Goal: Task Accomplishment & Management: Complete application form

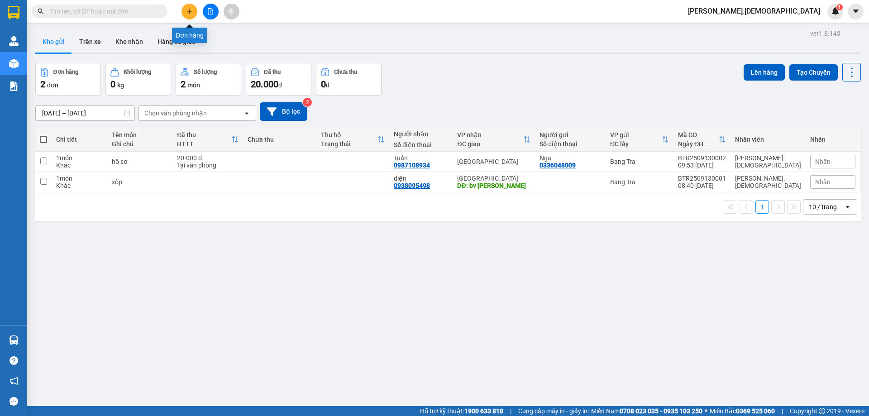
click at [190, 17] on button at bounding box center [189, 12] width 16 height 16
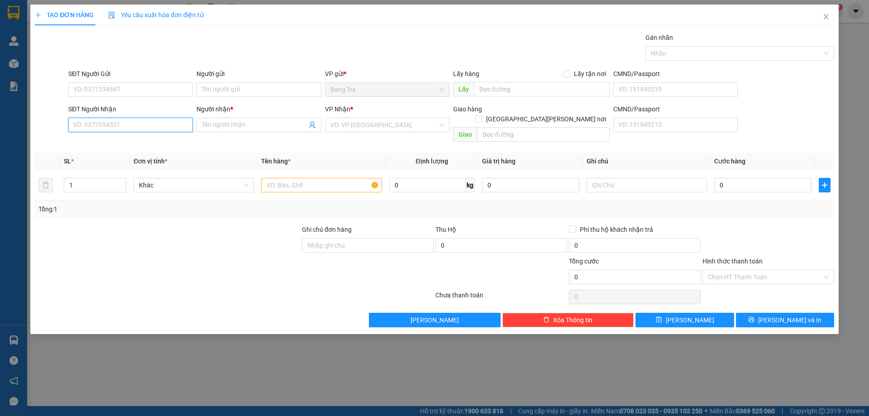
click at [106, 126] on input "SĐT Người Nhận" at bounding box center [130, 125] width 124 height 14
click at [106, 145] on div "0971820137 - Loan" at bounding box center [131, 143] width 114 height 10
type input "0971820137"
type input "Loan"
type input "0971820137"
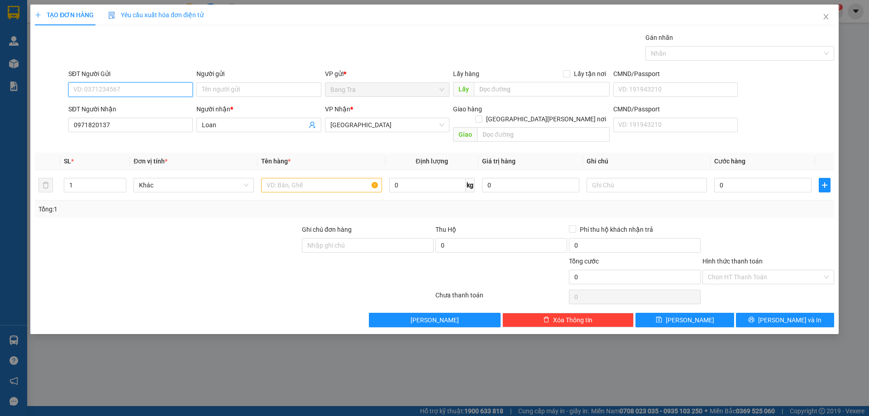
click at [115, 91] on input "SĐT Người Gửi" at bounding box center [130, 89] width 124 height 14
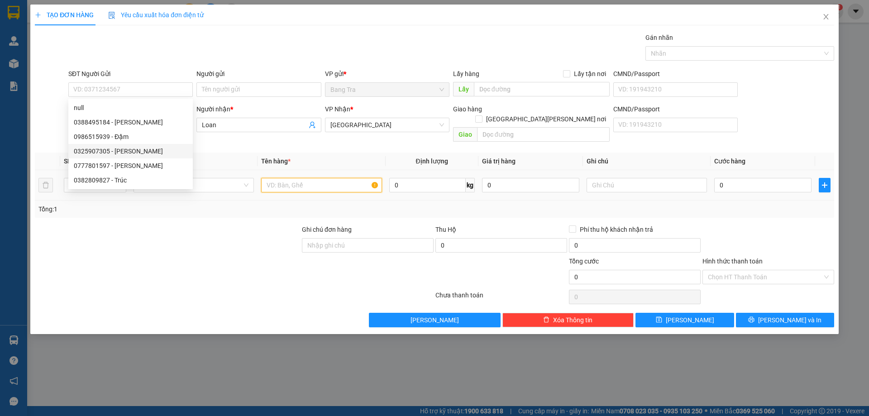
click at [281, 178] on input "text" at bounding box center [321, 185] width 120 height 14
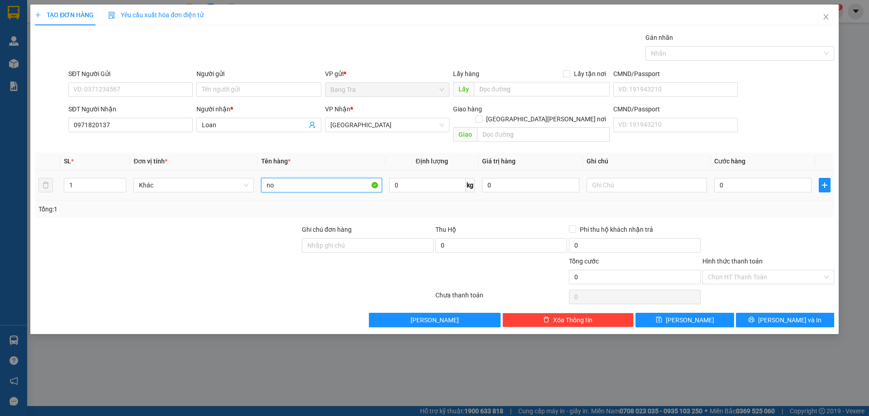
type input "n"
type input "món"
click at [744, 178] on input "0" at bounding box center [762, 185] width 97 height 14
type input "2"
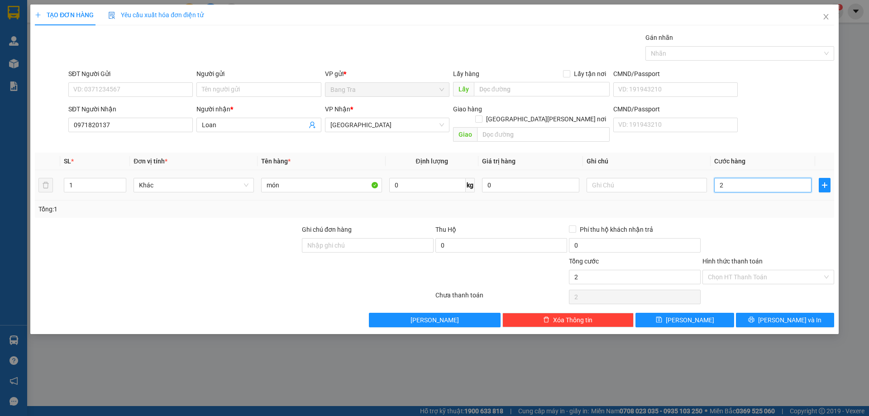
type input "2"
type input "20"
type input "20.000"
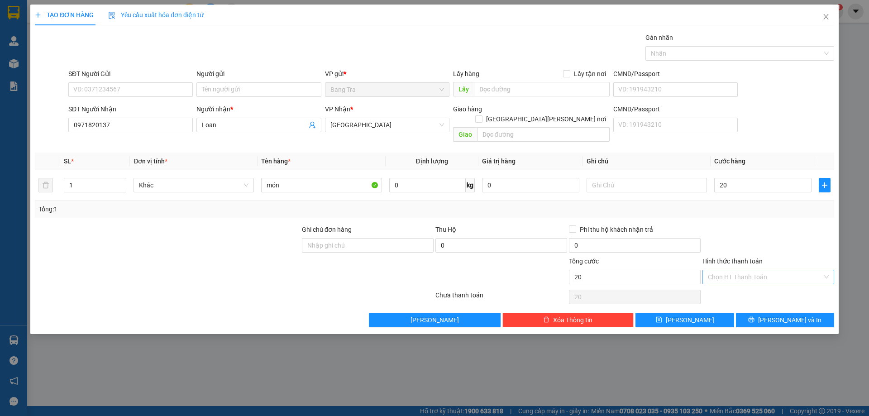
type input "20.000"
click at [741, 270] on input "Hình thức thanh toán" at bounding box center [765, 277] width 114 height 14
click at [729, 286] on div "Tại văn phòng" at bounding box center [768, 285] width 121 height 10
type input "0"
click at [743, 313] on button "[PERSON_NAME] và In" at bounding box center [785, 320] width 98 height 14
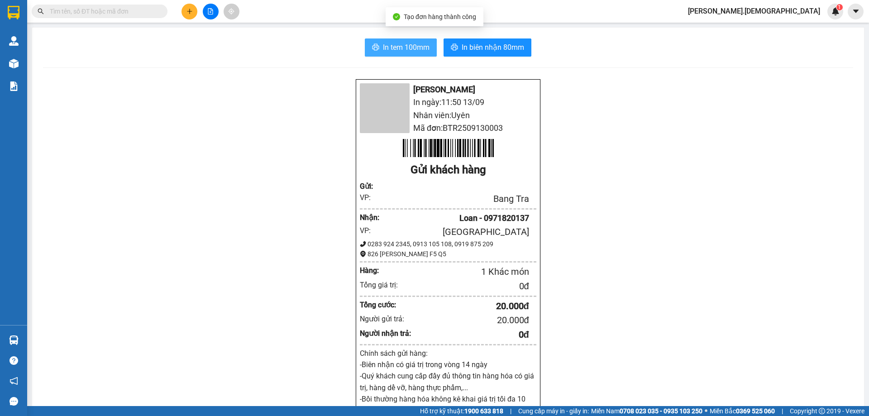
click at [424, 48] on span "In tem 100mm" at bounding box center [406, 47] width 47 height 11
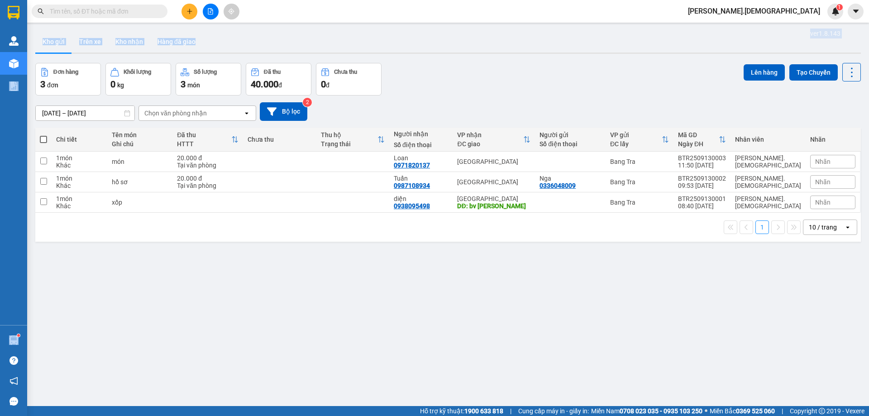
drag, startPoint x: 498, startPoint y: 50, endPoint x: 0, endPoint y: 302, distance: 558.4
click at [0, 302] on section "Kết quả [PERSON_NAME] ( 0 ) Bộ lọc No Data [PERSON_NAME].bahai 1 [PERSON_NAME] …" at bounding box center [434, 208] width 869 height 416
click at [269, 264] on div "ver 1.8.143 Kho gửi Trên xe [PERSON_NAME] Hàng đã [PERSON_NAME] hàng 3 đơn [PER…" at bounding box center [448, 235] width 833 height 416
click at [125, 43] on button "Kho nhận" at bounding box center [129, 42] width 42 height 22
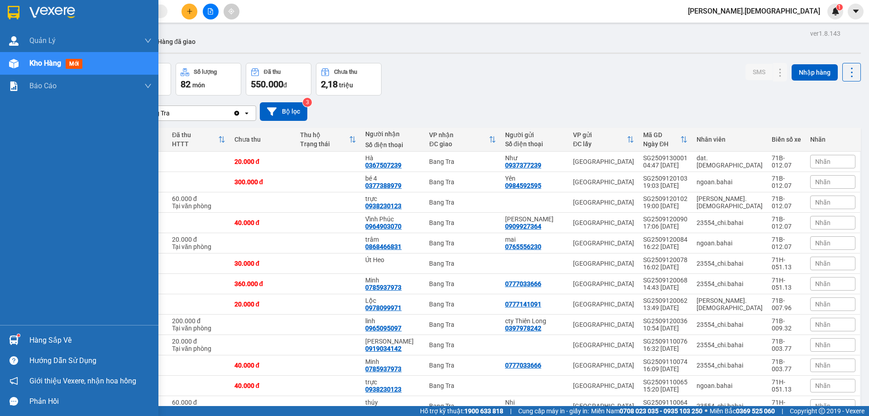
click at [23, 340] on div "Hàng sắp về" at bounding box center [79, 340] width 158 height 20
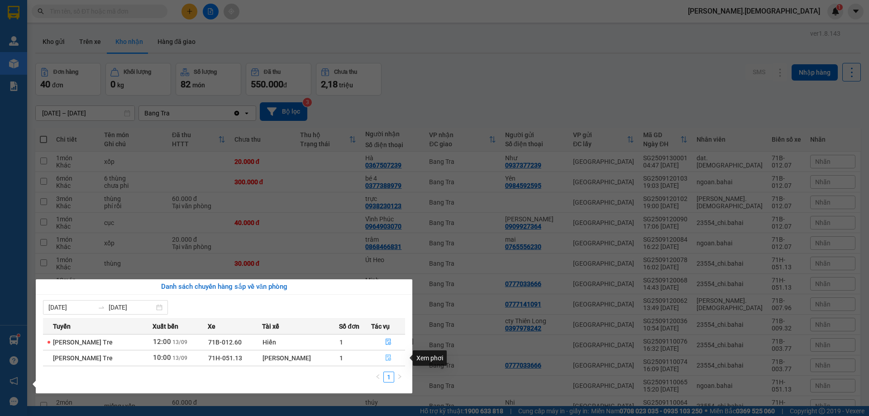
click at [387, 360] on icon "file-done" at bounding box center [388, 358] width 5 height 6
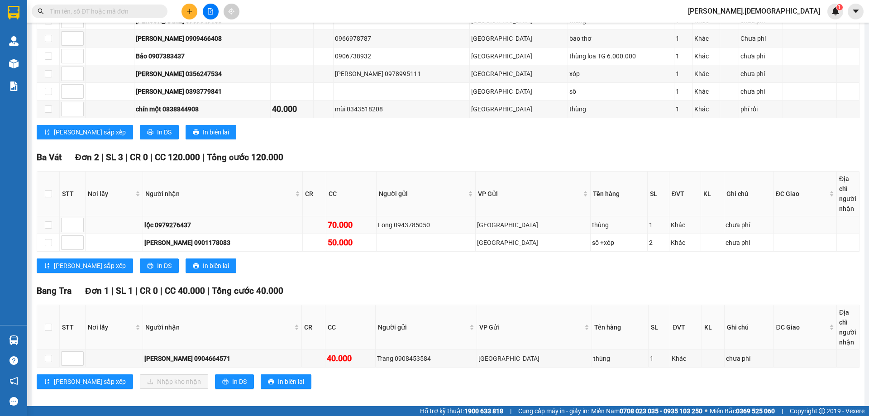
scroll to position [276, 0]
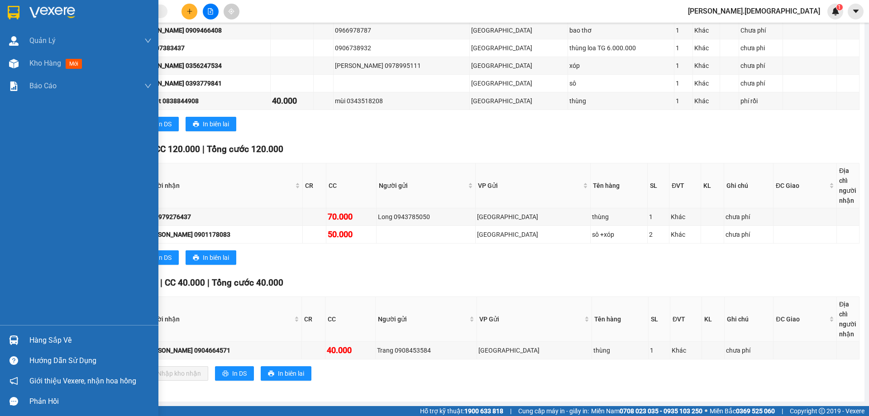
click at [12, 336] on img at bounding box center [14, 340] width 10 height 10
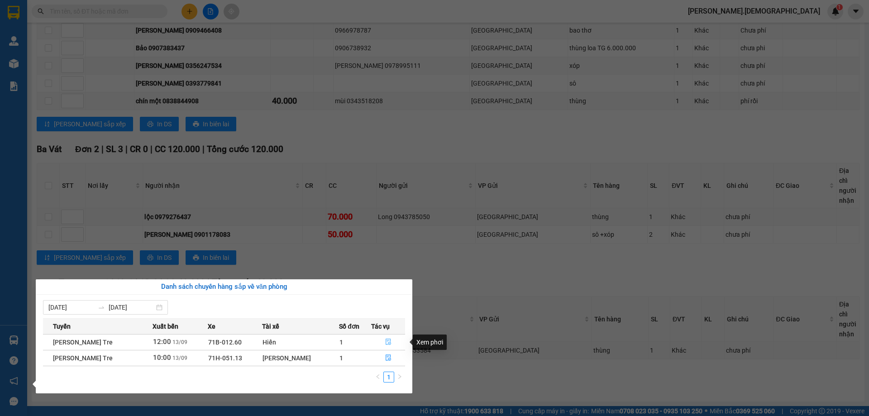
click at [386, 337] on button "button" at bounding box center [388, 342] width 33 height 14
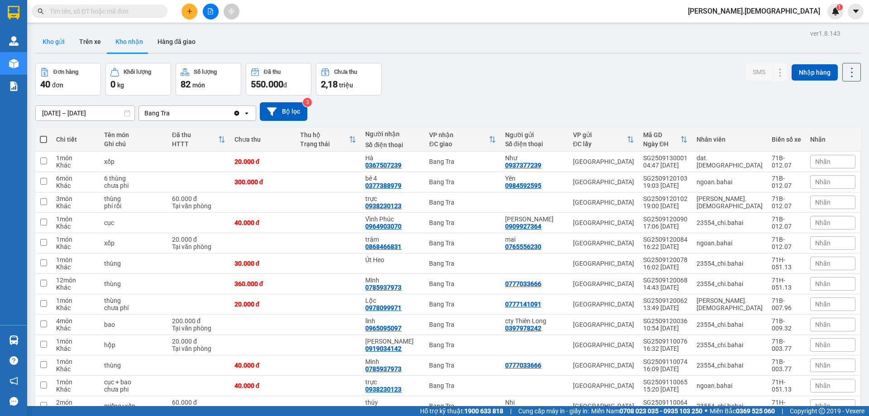
click at [54, 37] on button "Kho gửi" at bounding box center [53, 42] width 37 height 22
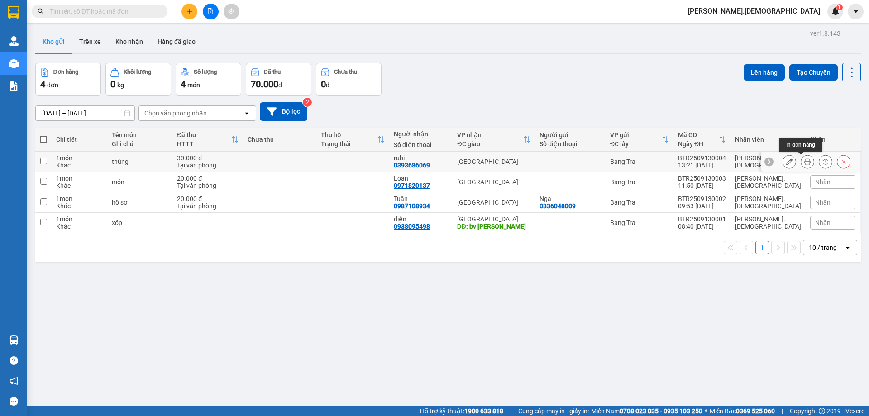
click at [804, 158] on button at bounding box center [807, 162] width 13 height 16
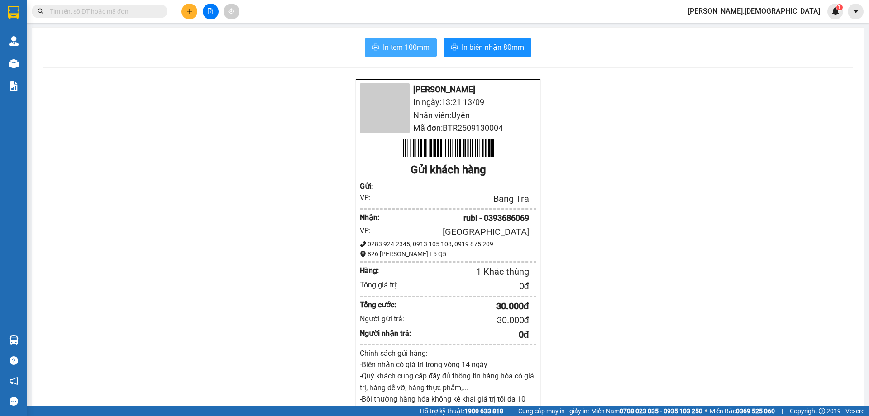
click at [418, 47] on span "In tem 100mm" at bounding box center [406, 47] width 47 height 11
click at [196, 15] on button at bounding box center [189, 12] width 16 height 16
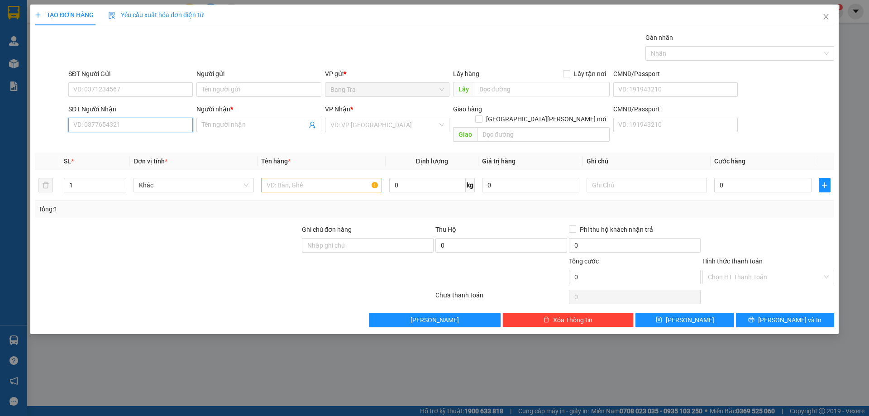
click at [172, 129] on input "SĐT Người Nhận" at bounding box center [130, 125] width 124 height 14
click at [148, 141] on div "0585565595 - [PERSON_NAME]" at bounding box center [131, 143] width 114 height 10
type input "0585565595"
type input "Duy"
type input "0585565595"
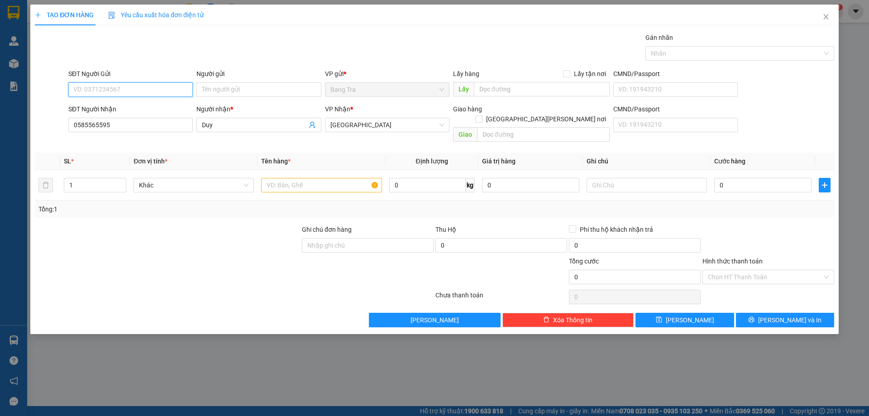
click at [137, 93] on input "SĐT Người Gửi" at bounding box center [130, 89] width 124 height 14
click at [133, 107] on div "0785937973 - minh" at bounding box center [131, 108] width 114 height 10
type input "0785937973"
type input "minh"
click at [295, 178] on input "text" at bounding box center [321, 185] width 120 height 14
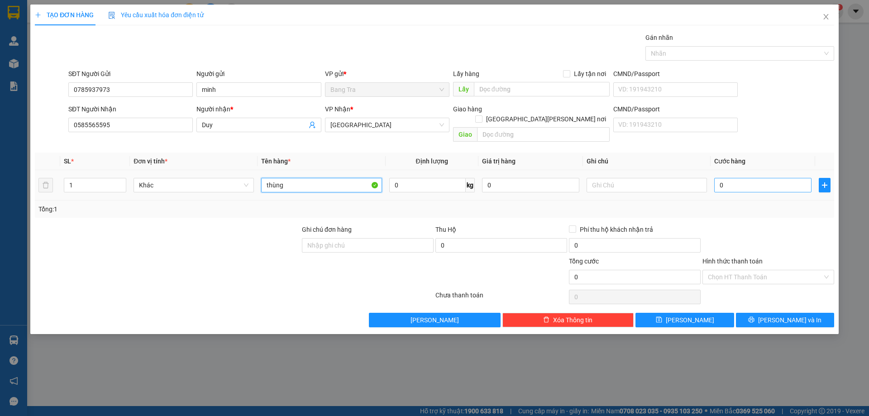
type input "thùng"
click at [721, 178] on input "0" at bounding box center [762, 185] width 97 height 14
type input "3"
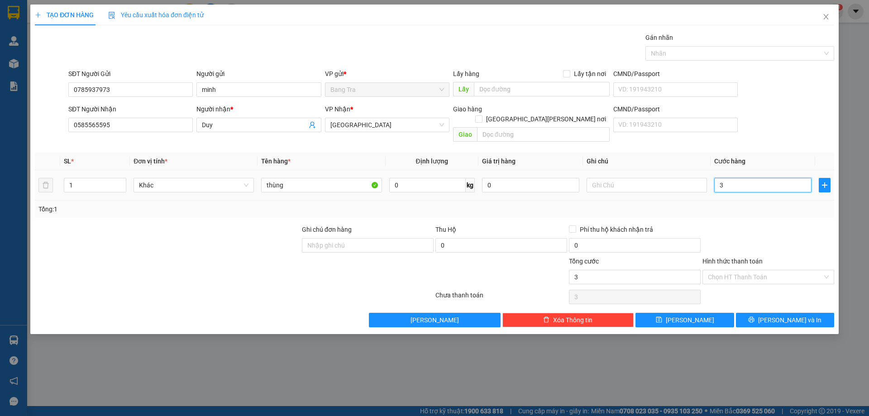
type input "30"
type input "30.000"
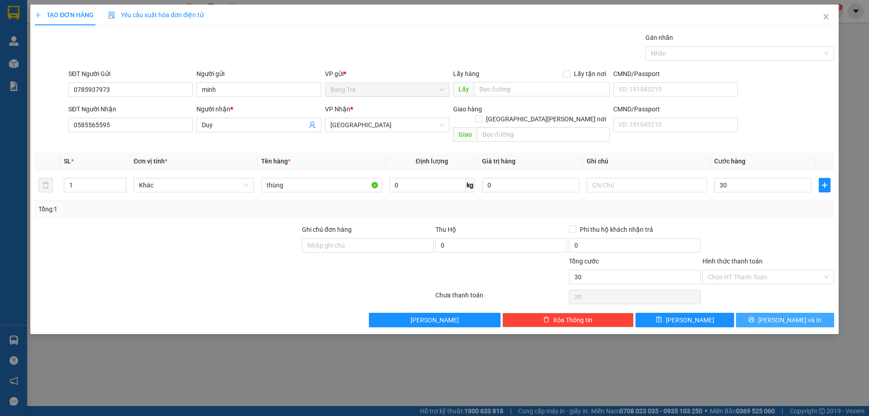
type input "30.000"
click at [740, 313] on button "[PERSON_NAME] và In" at bounding box center [785, 320] width 98 height 14
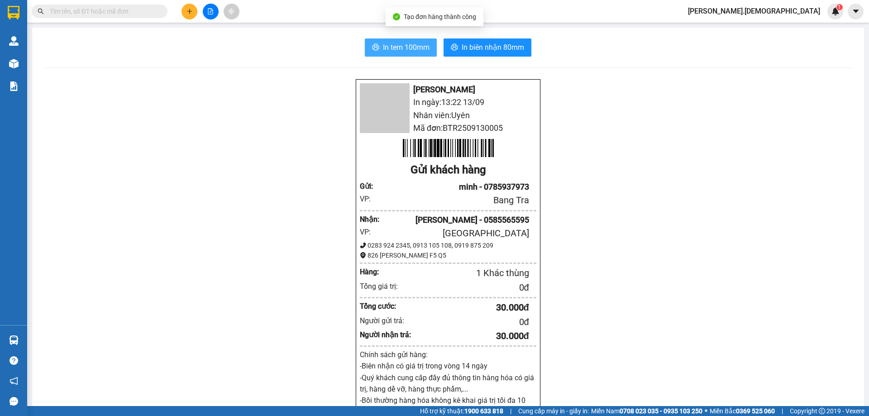
click at [394, 46] on span "In tem 100mm" at bounding box center [406, 47] width 47 height 11
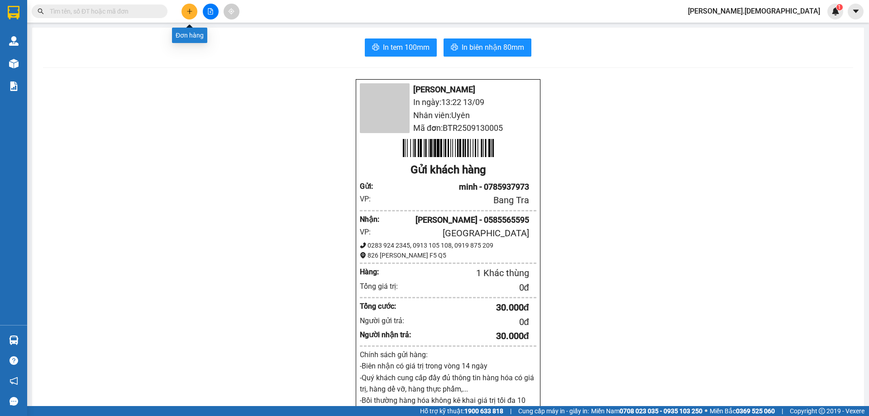
click at [190, 11] on icon "plus" at bounding box center [189, 11] width 5 height 0
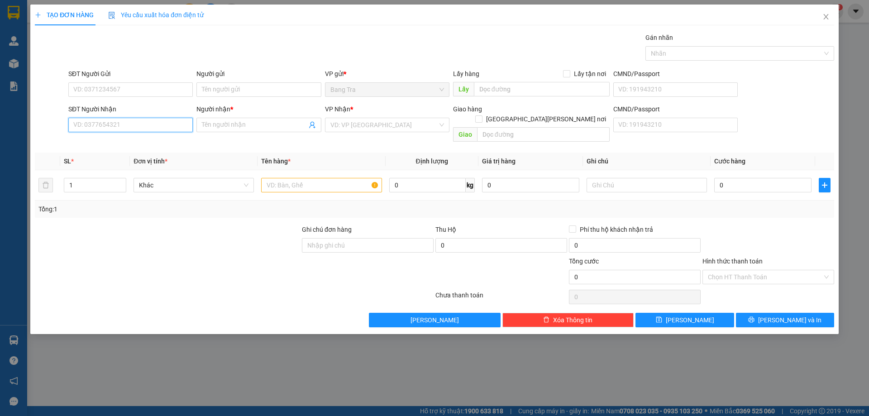
click at [146, 129] on input "SĐT Người Nhận" at bounding box center [130, 125] width 124 height 14
click at [398, 123] on input "search" at bounding box center [383, 125] width 107 height 14
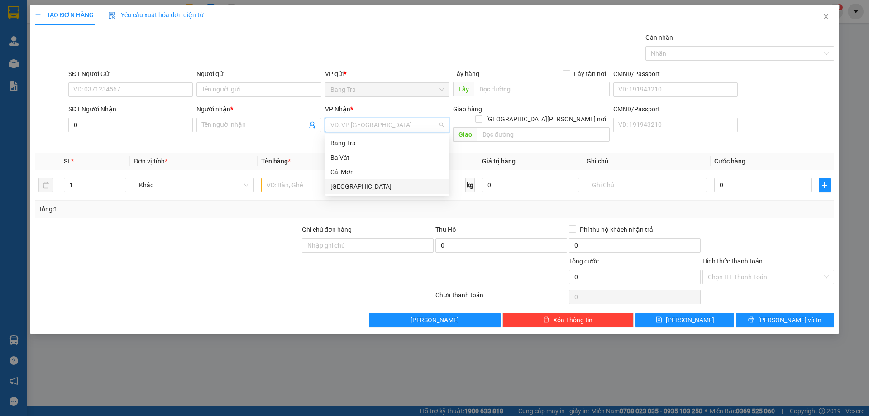
click at [362, 190] on div "[GEOGRAPHIC_DATA]" at bounding box center [387, 186] width 114 height 10
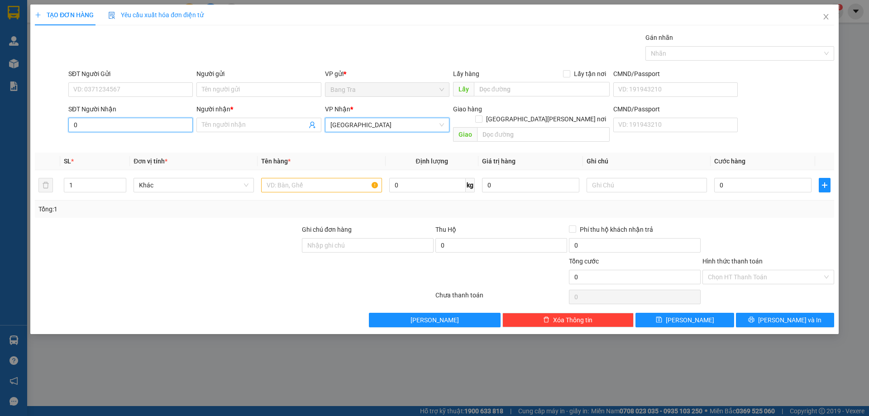
click at [181, 125] on input "0" at bounding box center [130, 125] width 124 height 14
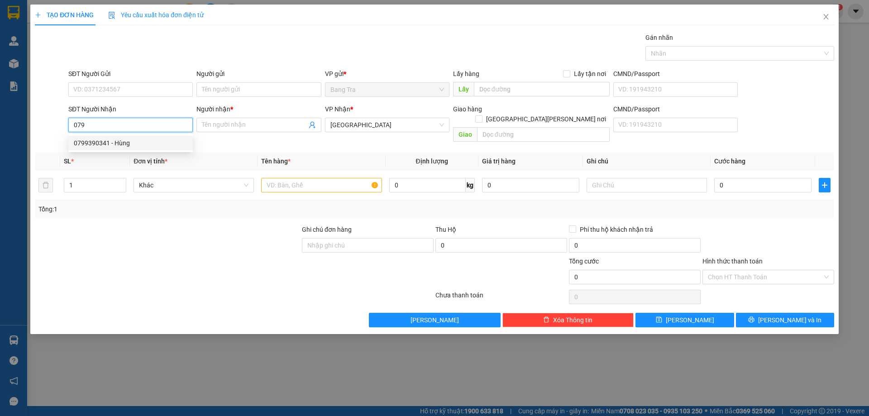
click at [149, 142] on div "0799390341 - Hùng" at bounding box center [131, 143] width 114 height 10
type input "0799390341"
type input "Hùng"
type input "0799390341"
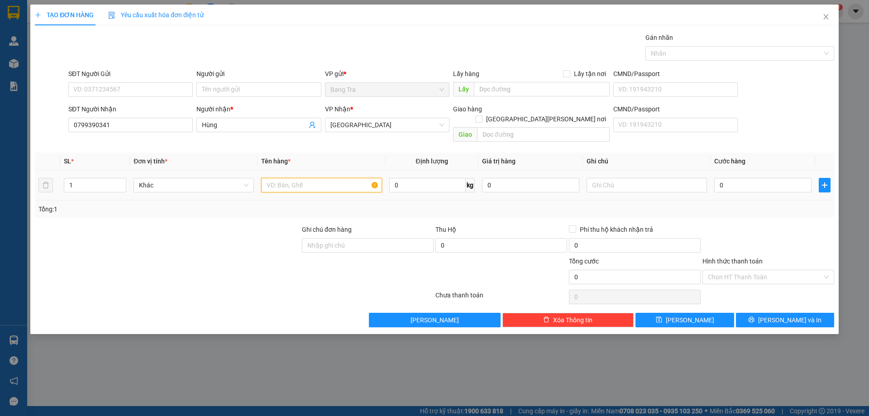
click at [315, 179] on input "text" at bounding box center [321, 185] width 120 height 14
type input "món"
click at [725, 181] on input "0" at bounding box center [762, 185] width 97 height 14
type input "2"
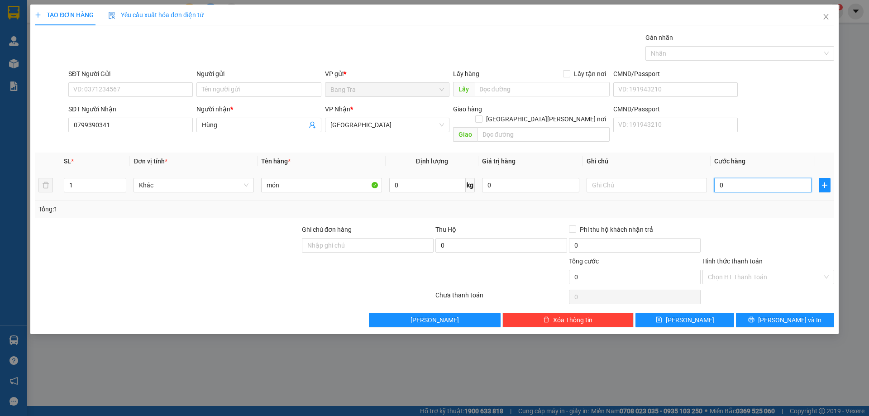
type input "2"
type input "20"
type input "20.000"
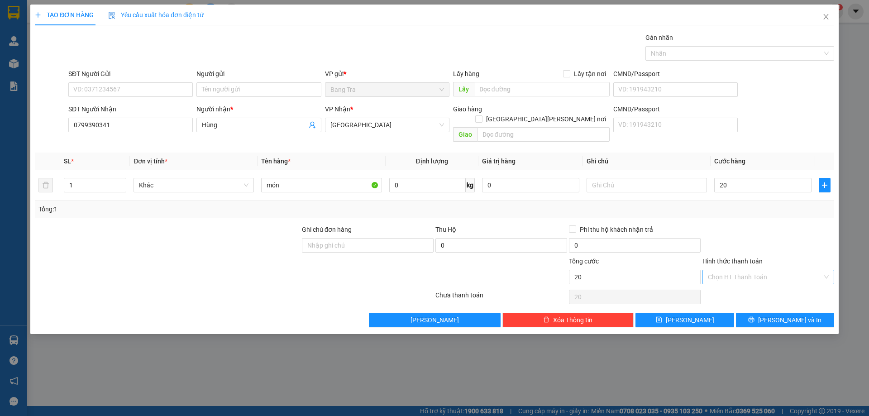
type input "20.000"
click at [759, 270] on input "Hình thức thanh toán" at bounding box center [765, 277] width 114 height 14
click at [753, 280] on div "Tại văn phòng" at bounding box center [768, 285] width 132 height 14
type input "0"
click at [753, 288] on div at bounding box center [767, 297] width 133 height 18
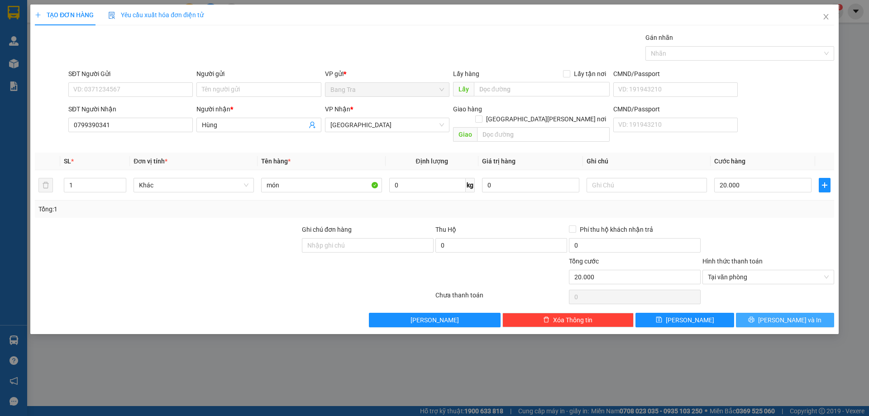
click at [761, 313] on button "[PERSON_NAME] và In" at bounding box center [785, 320] width 98 height 14
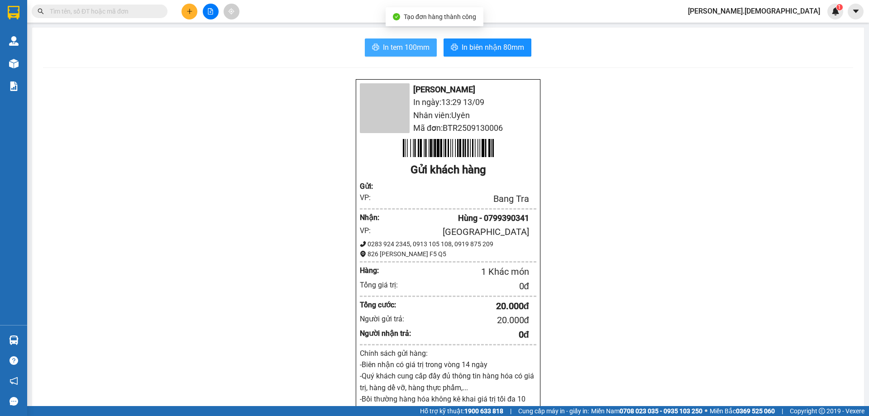
click at [386, 46] on span "In tem 100mm" at bounding box center [406, 47] width 47 height 11
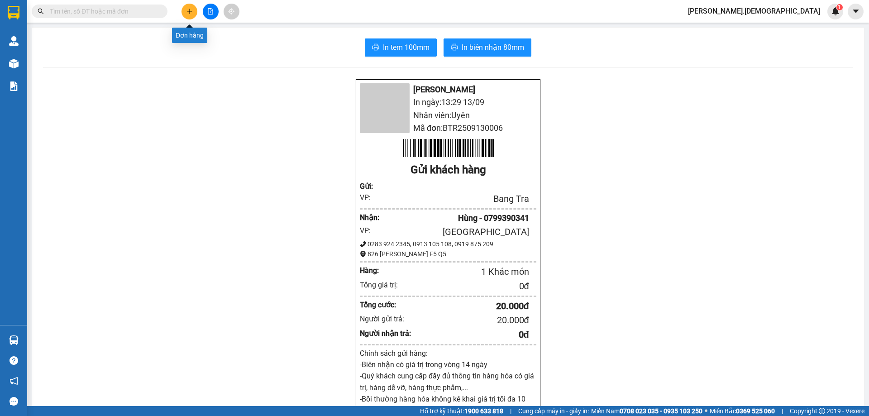
click at [192, 7] on button at bounding box center [189, 12] width 16 height 16
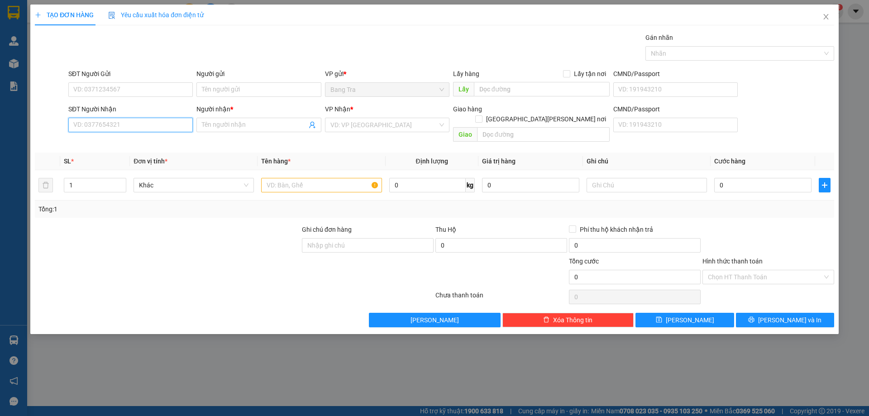
click at [114, 127] on input "SĐT Người Nhận" at bounding box center [130, 125] width 124 height 14
type input "0938230123"
click at [216, 124] on input "Người nhận *" at bounding box center [254, 125] width 105 height 10
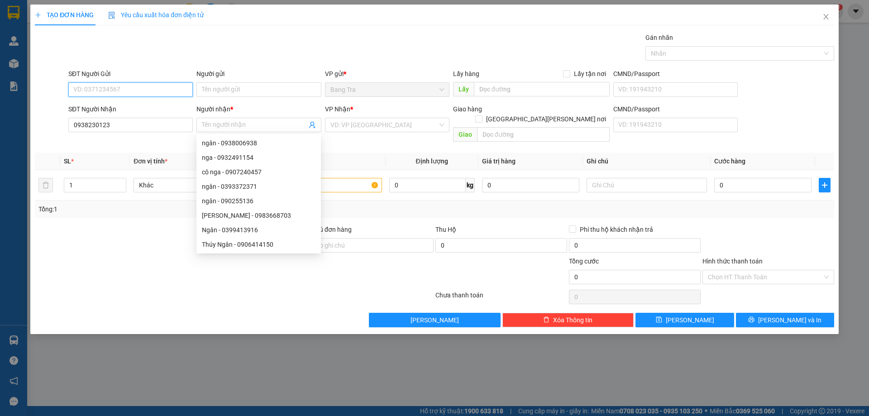
click at [85, 93] on input "SĐT Người Gửi" at bounding box center [130, 89] width 124 height 14
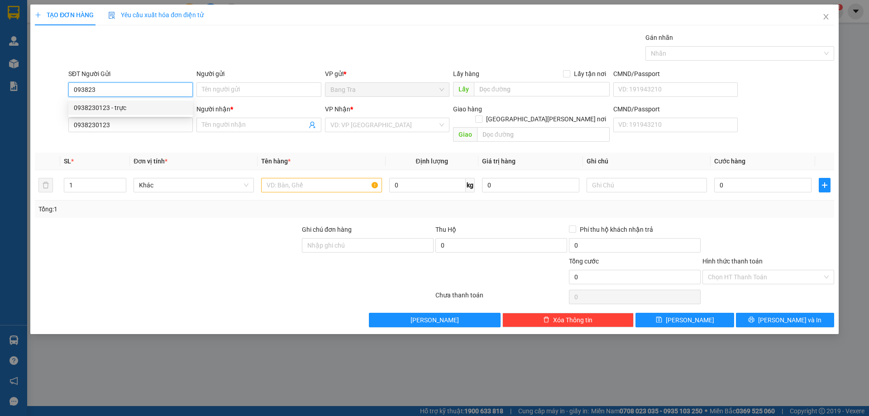
click at [99, 109] on div "0938230123 - trực" at bounding box center [131, 108] width 114 height 10
type input "0938230123"
type input "trực"
type input "0938230123"
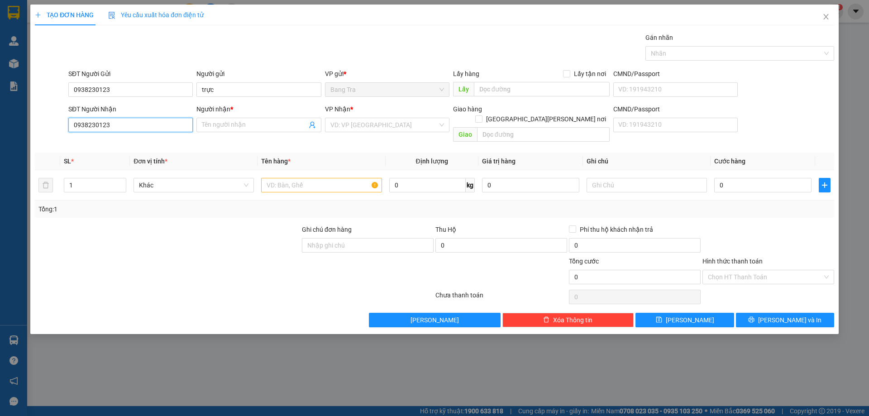
click at [118, 123] on input "0938230123" at bounding box center [130, 125] width 124 height 14
type input "0"
click at [118, 123] on input "SĐT Người Nhận" at bounding box center [130, 125] width 124 height 14
click at [118, 124] on input "SĐT Người Nhận" at bounding box center [130, 125] width 124 height 14
click at [250, 125] on input "Người nhận *" at bounding box center [254, 125] width 105 height 10
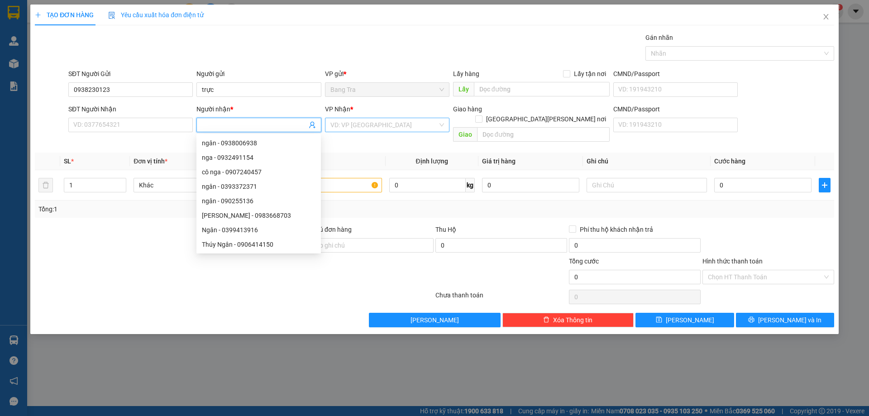
click at [371, 118] on input "search" at bounding box center [383, 125] width 107 height 14
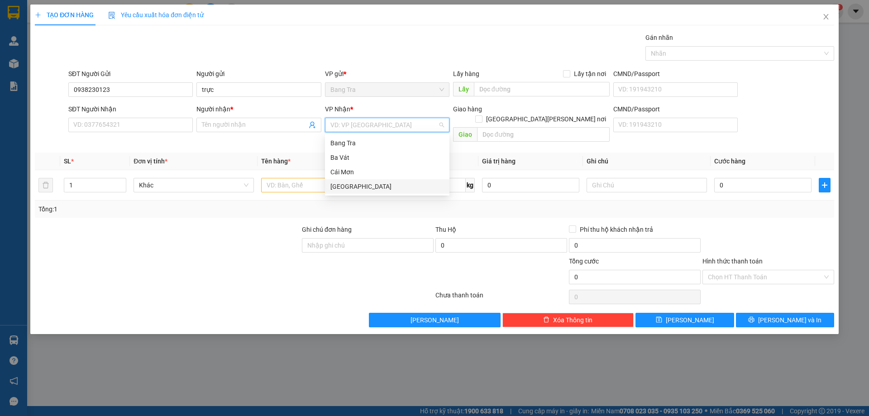
click at [335, 186] on div "[GEOGRAPHIC_DATA]" at bounding box center [387, 186] width 114 height 10
click at [329, 178] on input "text" at bounding box center [321, 185] width 120 height 14
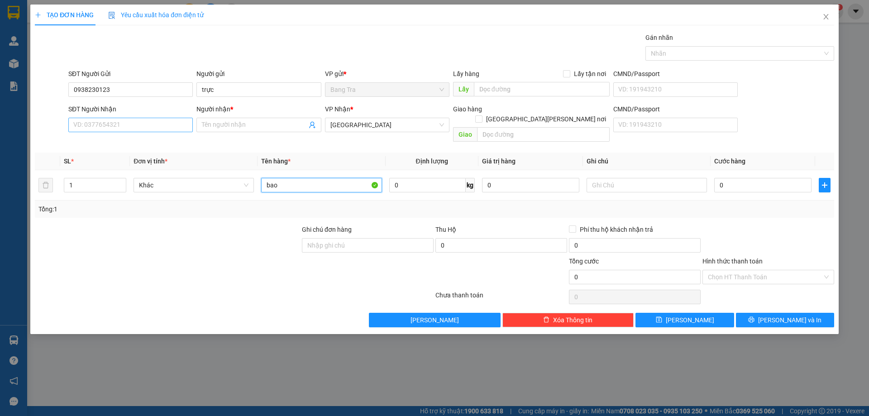
type input "bao"
click at [138, 122] on input "SĐT Người Nhận" at bounding box center [130, 125] width 124 height 14
click at [138, 121] on input "SĐT Người Nhận" at bounding box center [130, 125] width 124 height 14
click at [90, 125] on input "SĐT Người Nhận" at bounding box center [130, 125] width 124 height 14
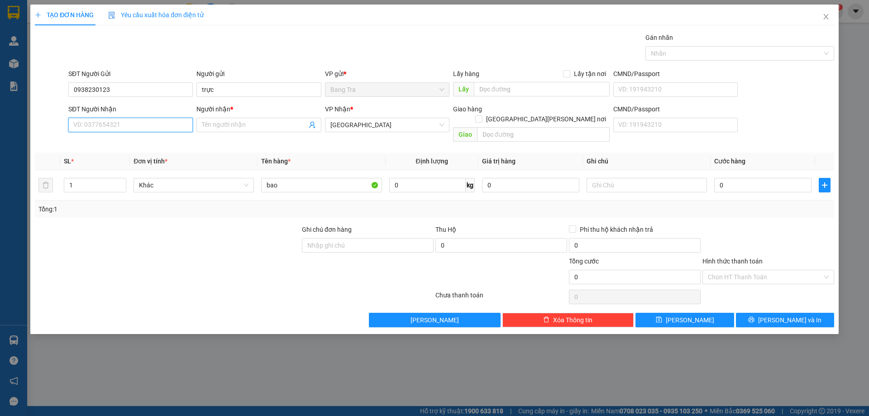
click at [91, 125] on input "SĐT Người Nhận" at bounding box center [130, 125] width 124 height 14
click at [246, 127] on input "Người nhận *" at bounding box center [254, 125] width 105 height 10
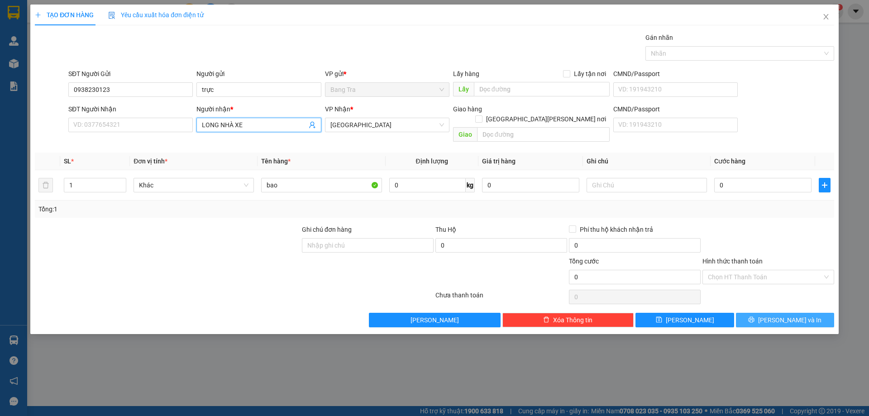
type input "LONG NHÀ XE"
click at [782, 315] on span "[PERSON_NAME] và In" at bounding box center [789, 320] width 63 height 10
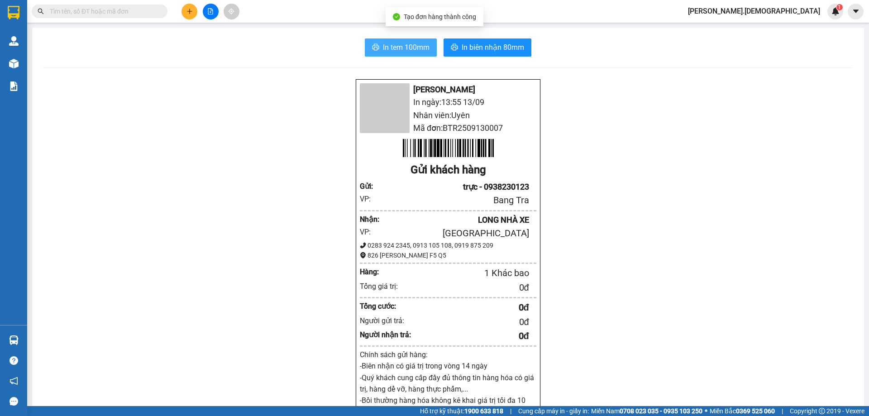
click at [418, 45] on span "In tem 100mm" at bounding box center [406, 47] width 47 height 11
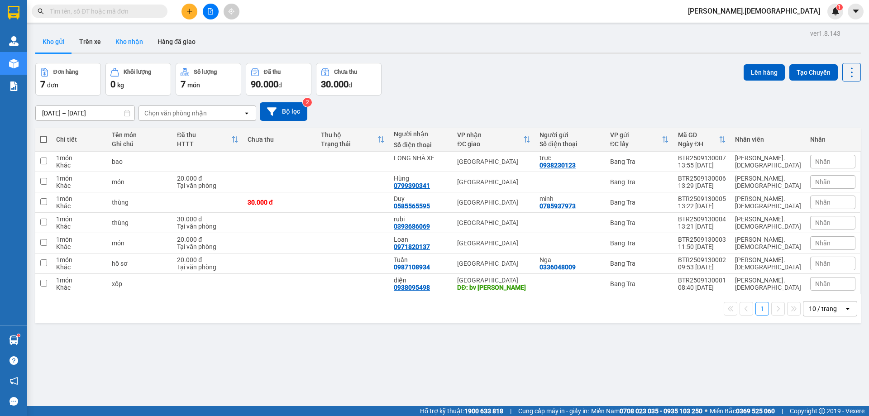
click at [139, 38] on button "Kho nhận" at bounding box center [129, 42] width 42 height 22
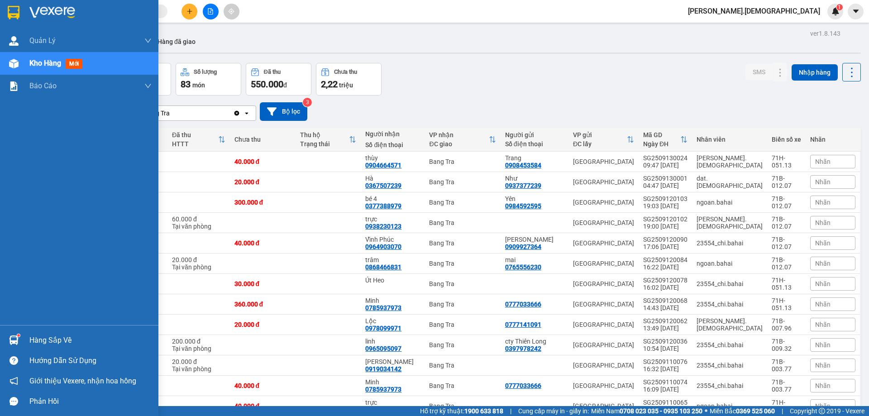
click at [55, 335] on div "Hàng sắp về" at bounding box center [90, 341] width 122 height 14
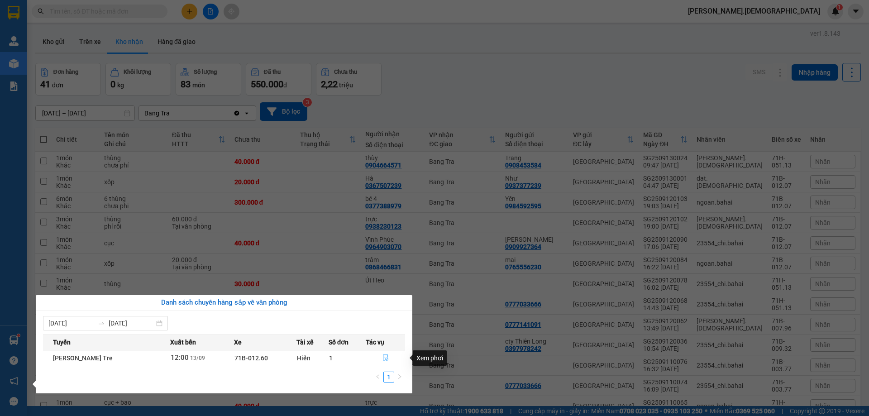
click at [391, 359] on button "button" at bounding box center [385, 358] width 38 height 14
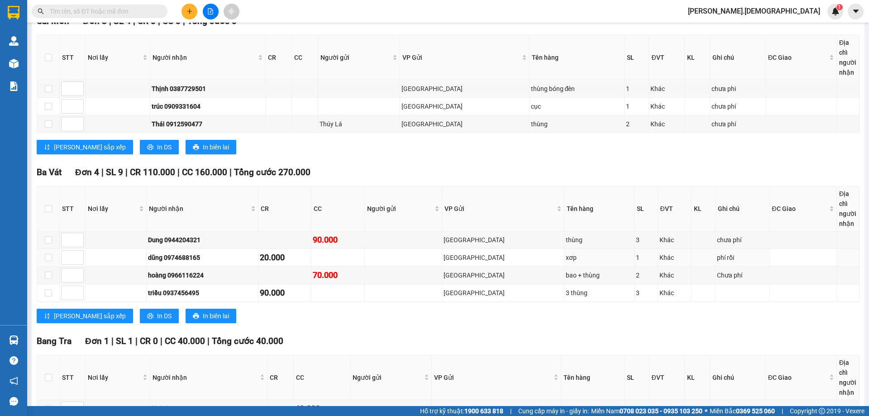
scroll to position [321, 0]
